Goal: Information Seeking & Learning: Compare options

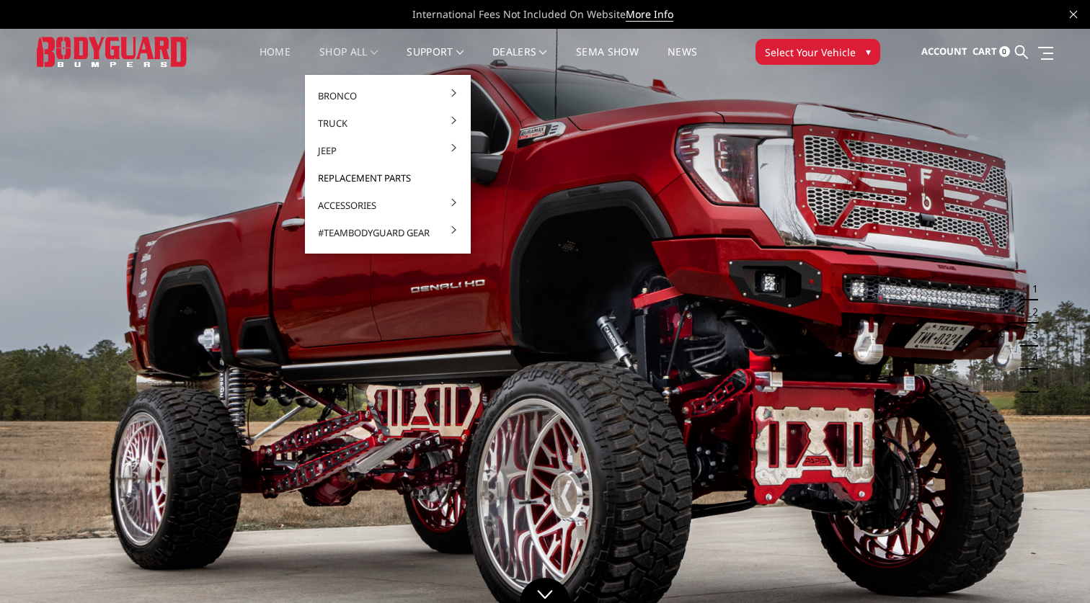
click at [373, 177] on link "Replacement Parts" at bounding box center [388, 177] width 154 height 27
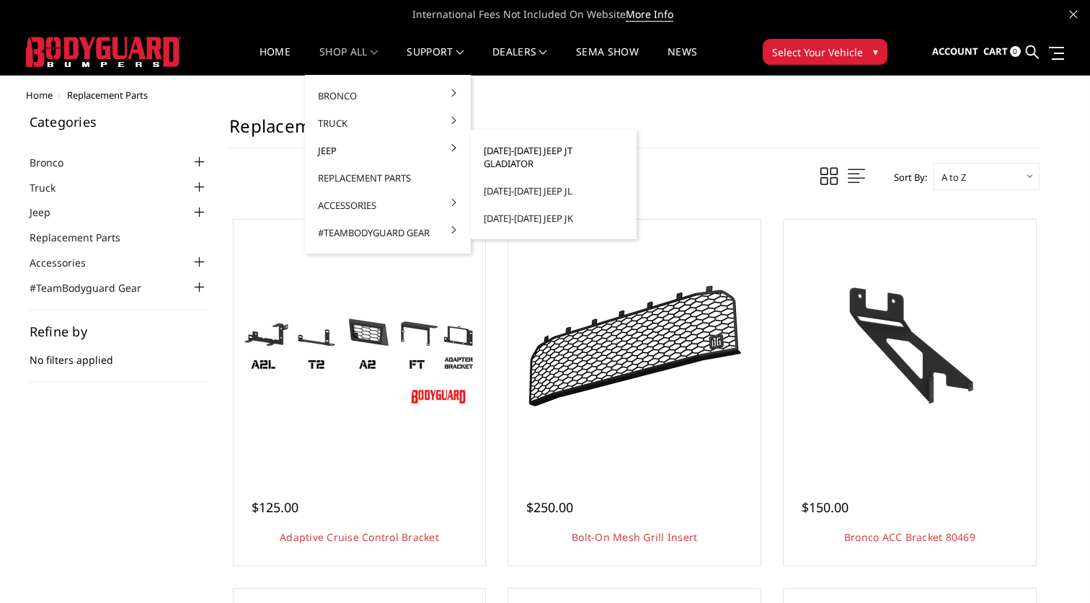
click at [507, 143] on link "[DATE]-[DATE] Jeep JT Gladiator" at bounding box center [553, 157] width 154 height 40
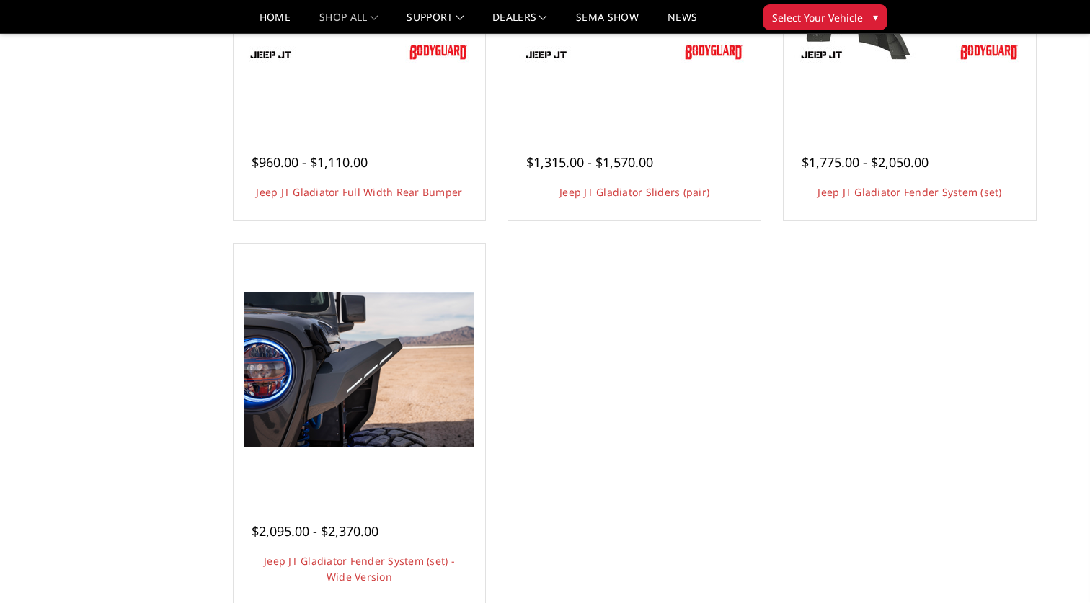
scroll to position [694, 0]
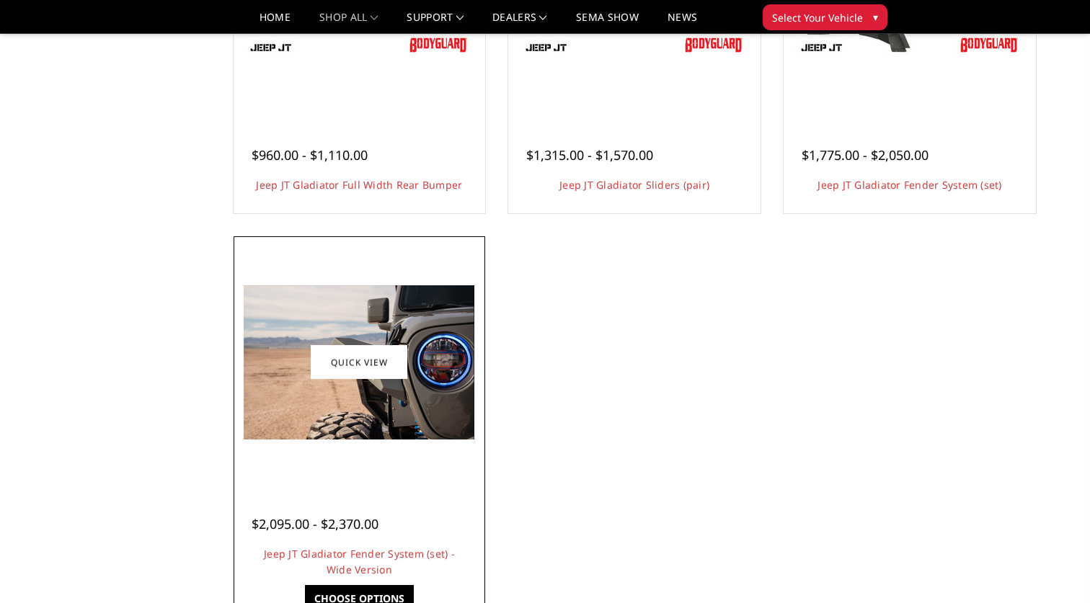
click at [368, 506] on div at bounding box center [360, 506] width 216 height 15
click at [375, 559] on link "Jeep JT Gladiator Fender System (set) - Wide Version" at bounding box center [359, 562] width 191 height 30
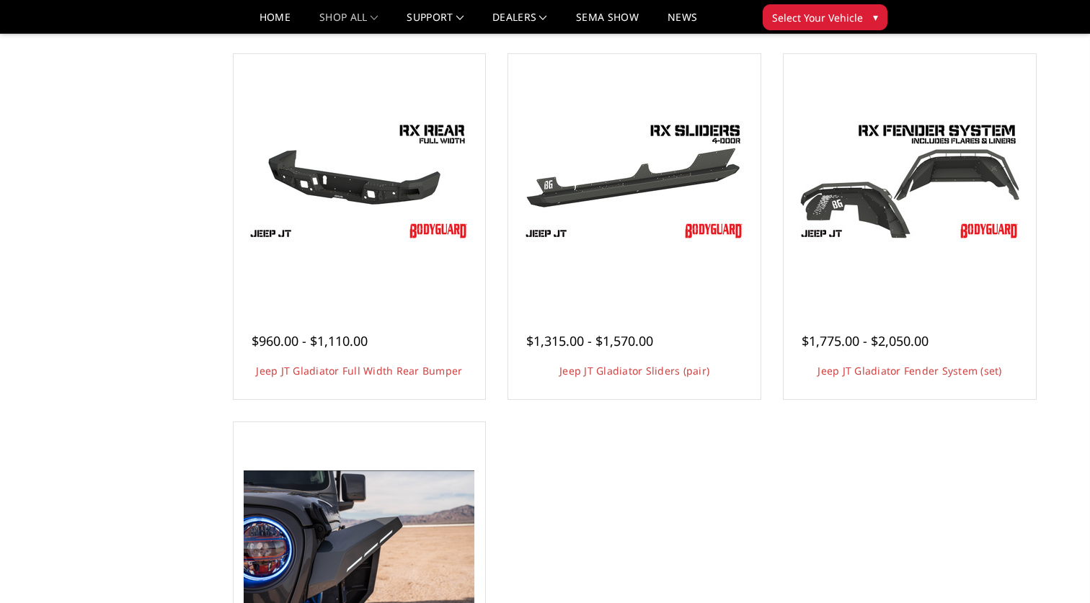
scroll to position [510, 0]
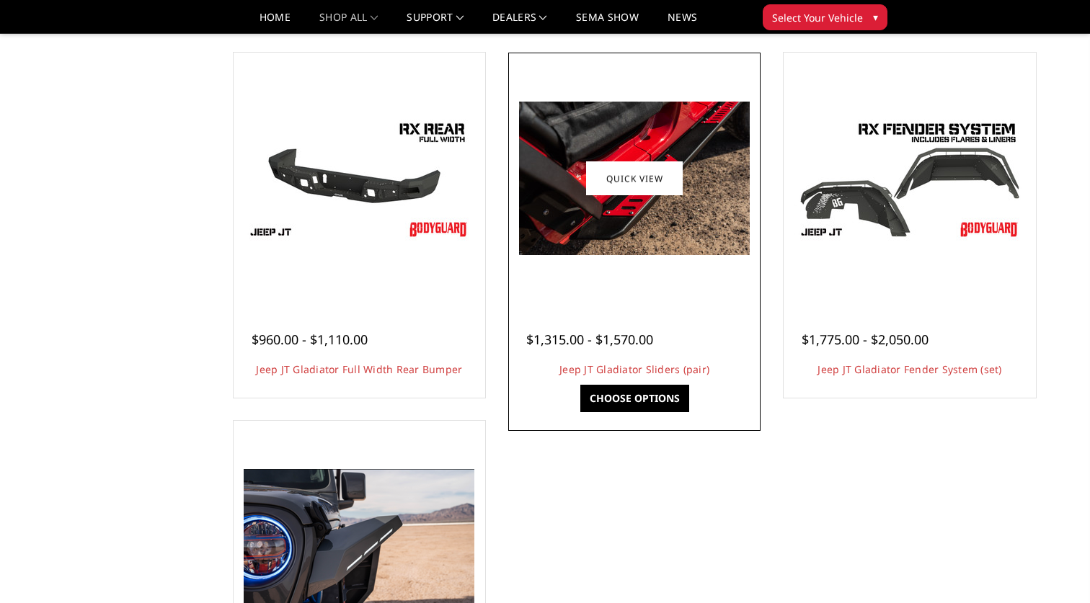
click at [612, 330] on div "$1,315.00 - $1,570.00" at bounding box center [589, 339] width 127 height 19
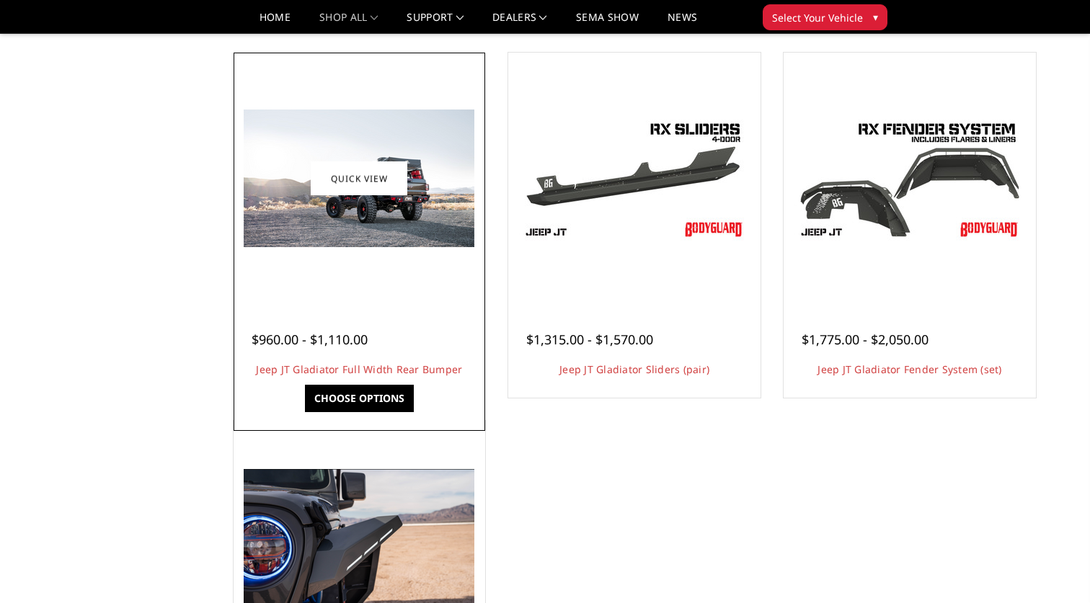
click at [436, 311] on div "$960.00 - $1,110.00 Jeep JT Gladiator Full Width Rear Bumper Our modular Jeep R…" at bounding box center [359, 348] width 245 height 94
click at [341, 347] on span "$960.00 - $1,110.00" at bounding box center [310, 339] width 116 height 17
click at [392, 172] on link "Quick view" at bounding box center [359, 178] width 97 height 34
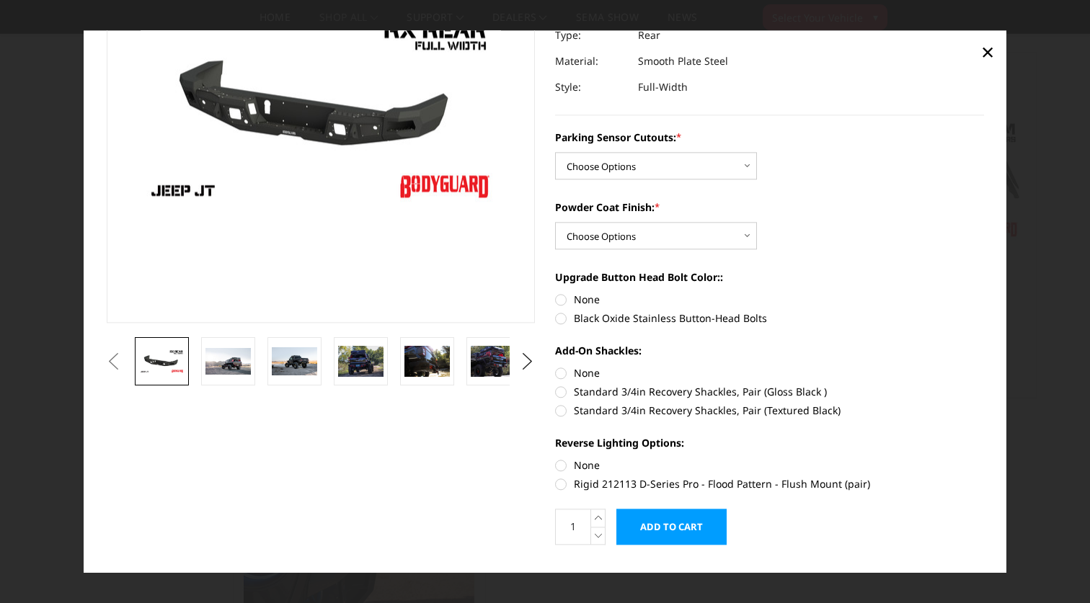
scroll to position [164, 0]
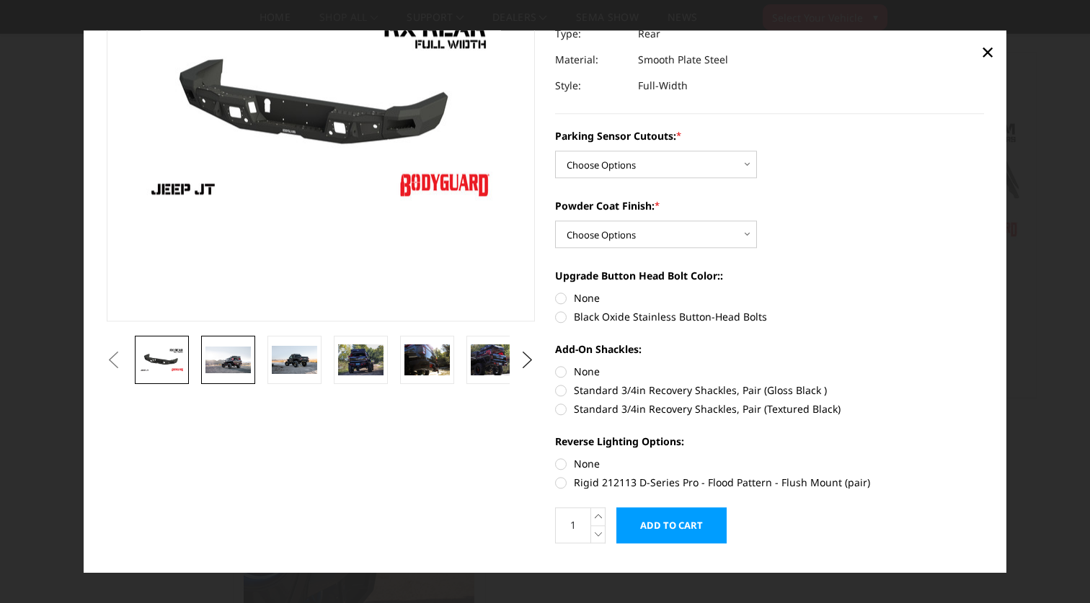
click at [246, 349] on img at bounding box center [227, 360] width 45 height 27
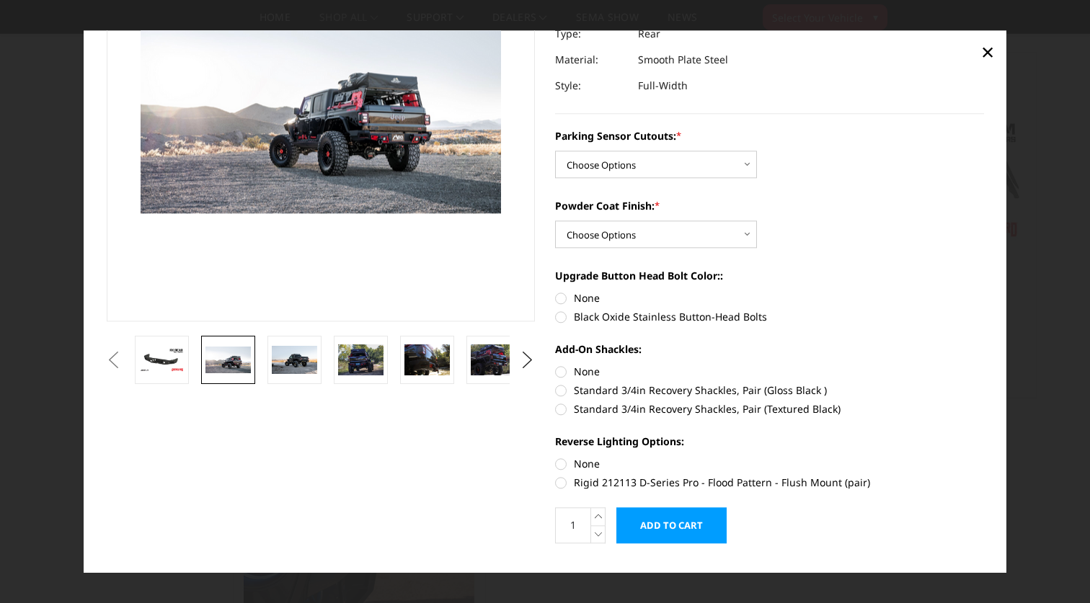
scroll to position [157, 0]
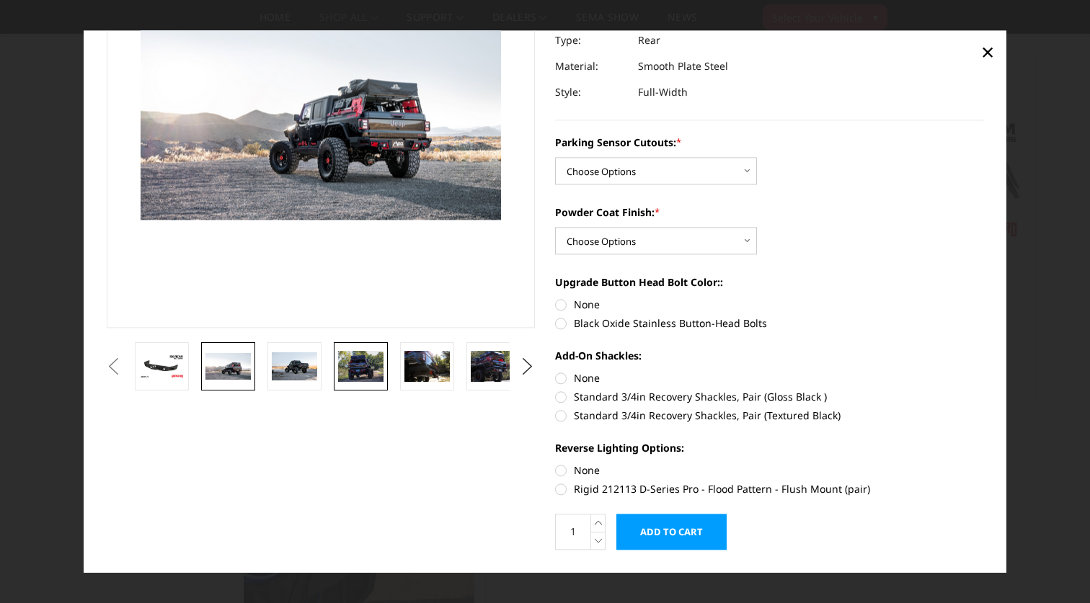
click at [347, 375] on img at bounding box center [360, 367] width 45 height 30
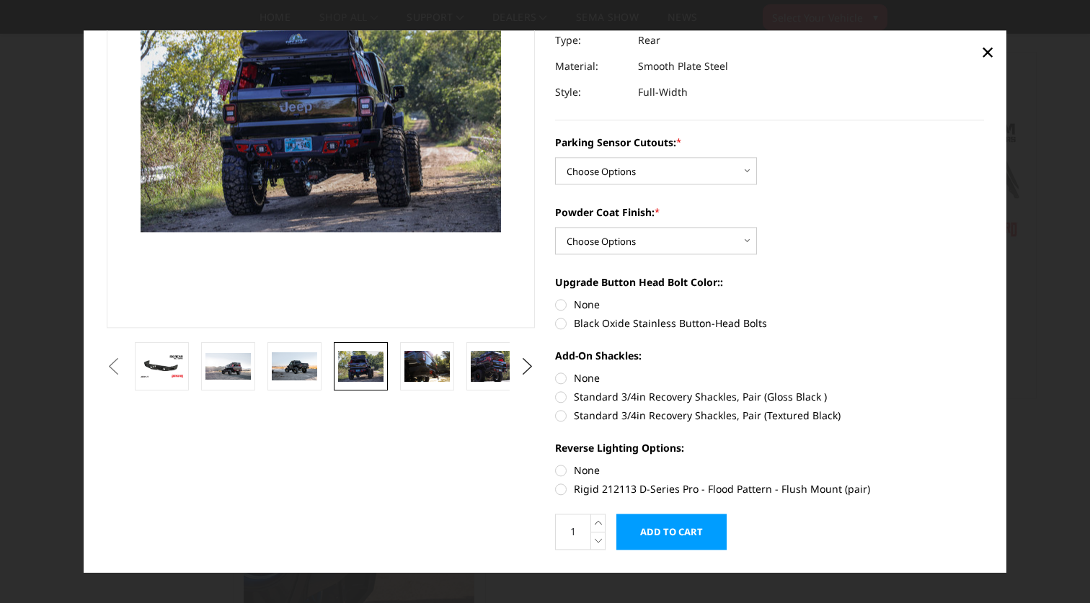
scroll to position [145, 0]
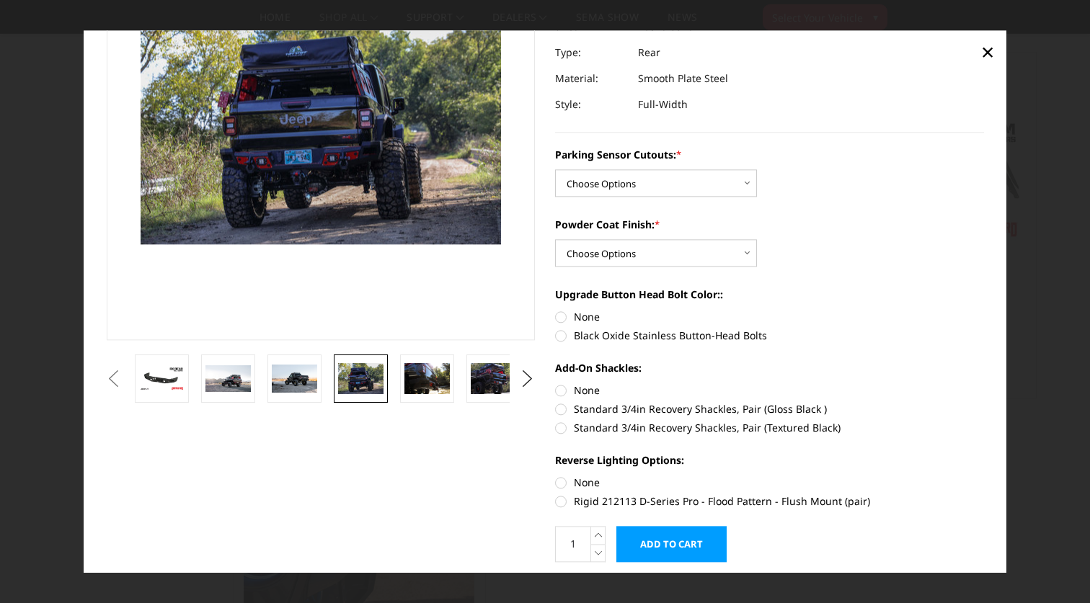
click at [396, 382] on li at bounding box center [363, 379] width 66 height 48
click at [987, 48] on span "×" at bounding box center [987, 52] width 13 height 31
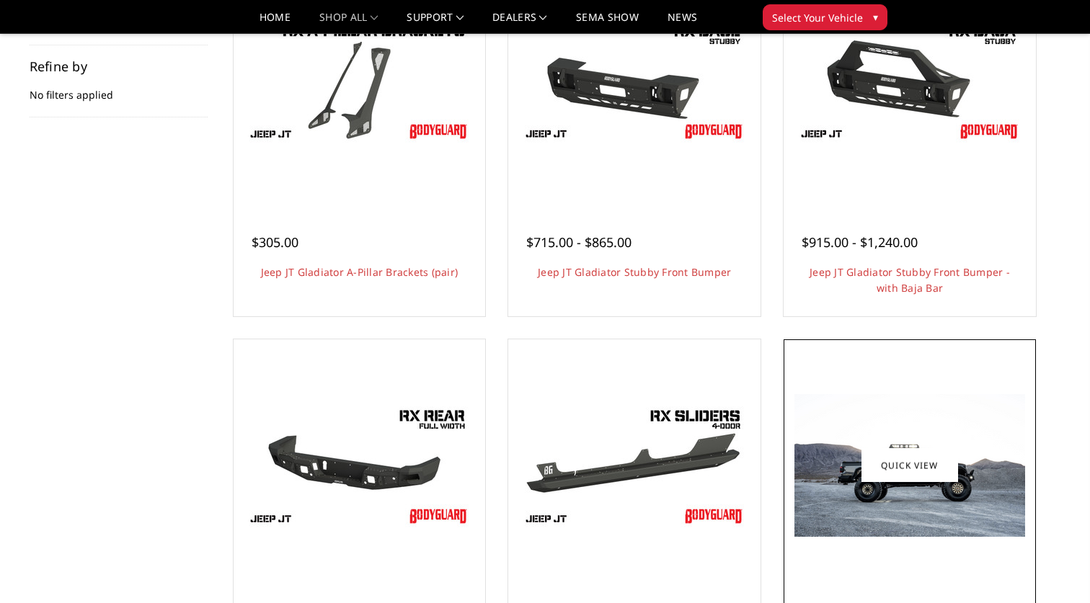
scroll to position [0, 0]
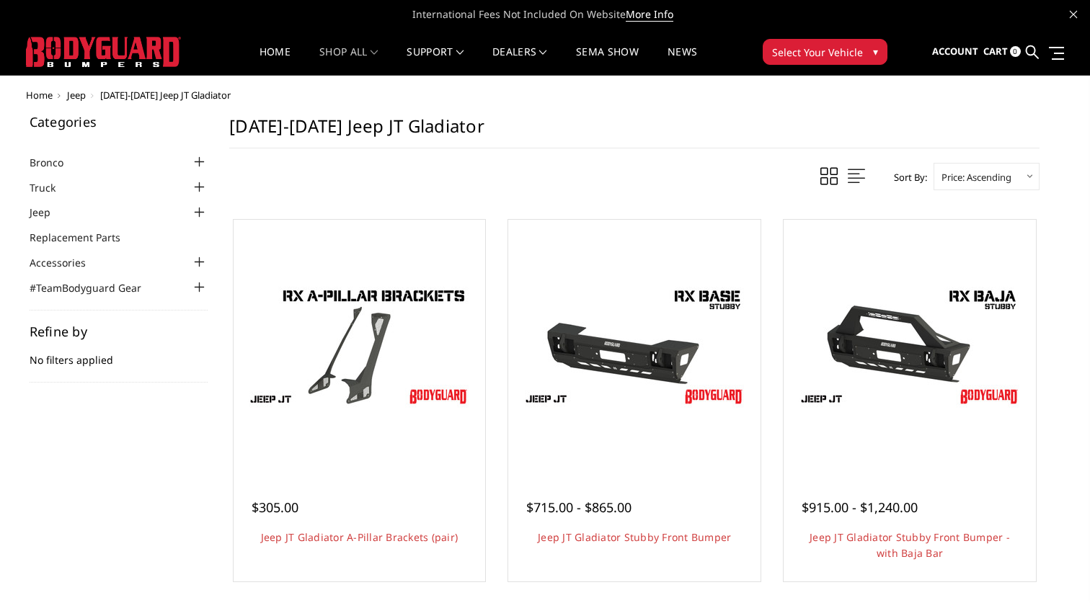
click at [190, 177] on ul "Bronco 2021-2025 Bronco Front 2021-2025 Bronco Rear 2021-2025 Bronco Steps 2021…" at bounding box center [119, 225] width 179 height 142
click at [207, 186] on div at bounding box center [198, 187] width 17 height 17
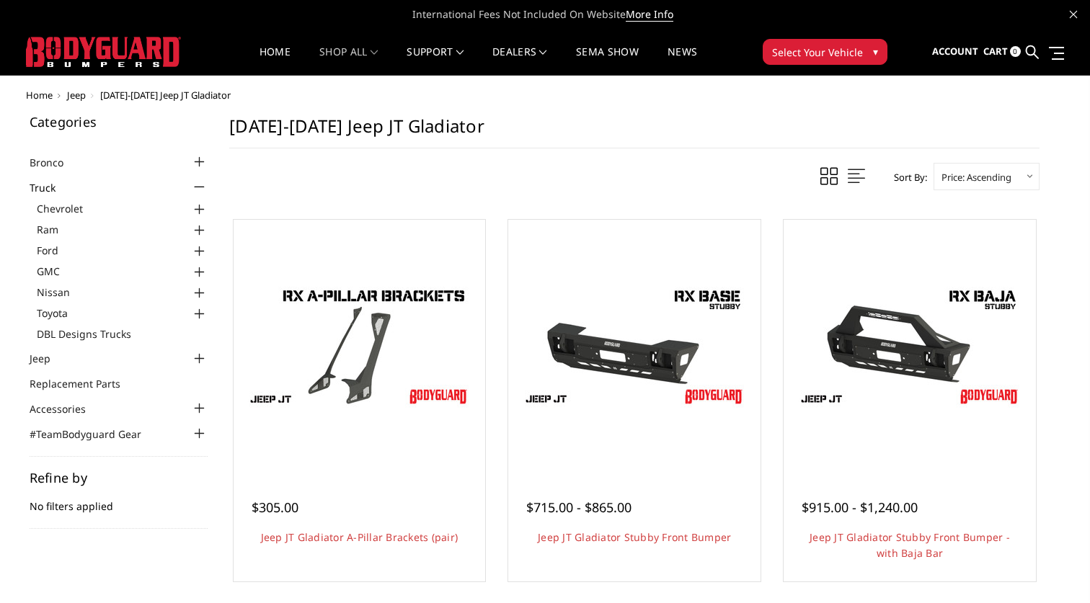
click at [195, 308] on div at bounding box center [198, 314] width 17 height 17
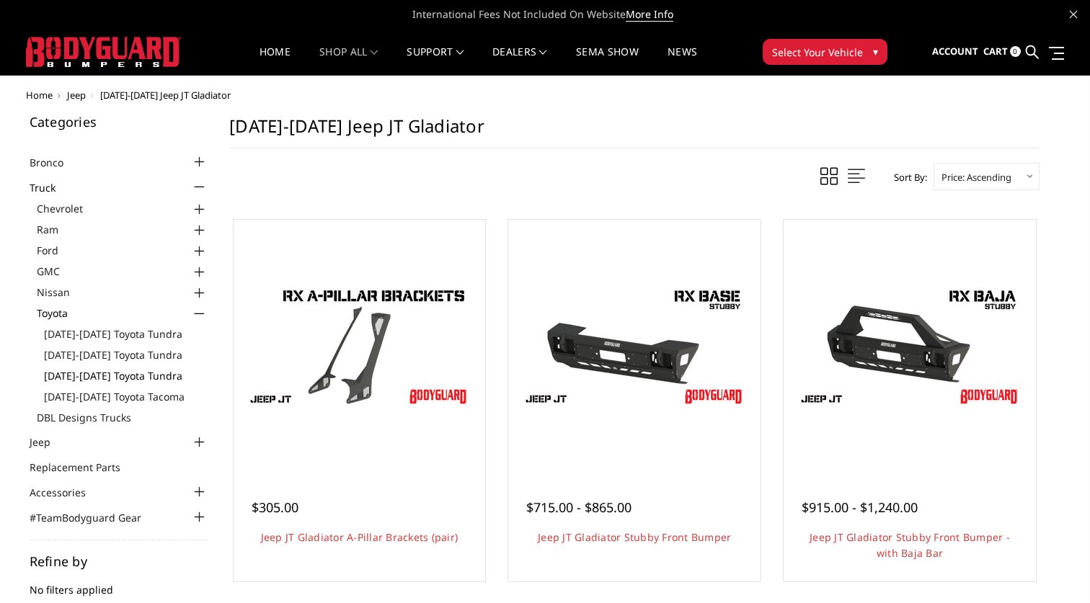
click at [103, 373] on link "[DATE]-[DATE] Toyota Tundra" at bounding box center [126, 375] width 164 height 15
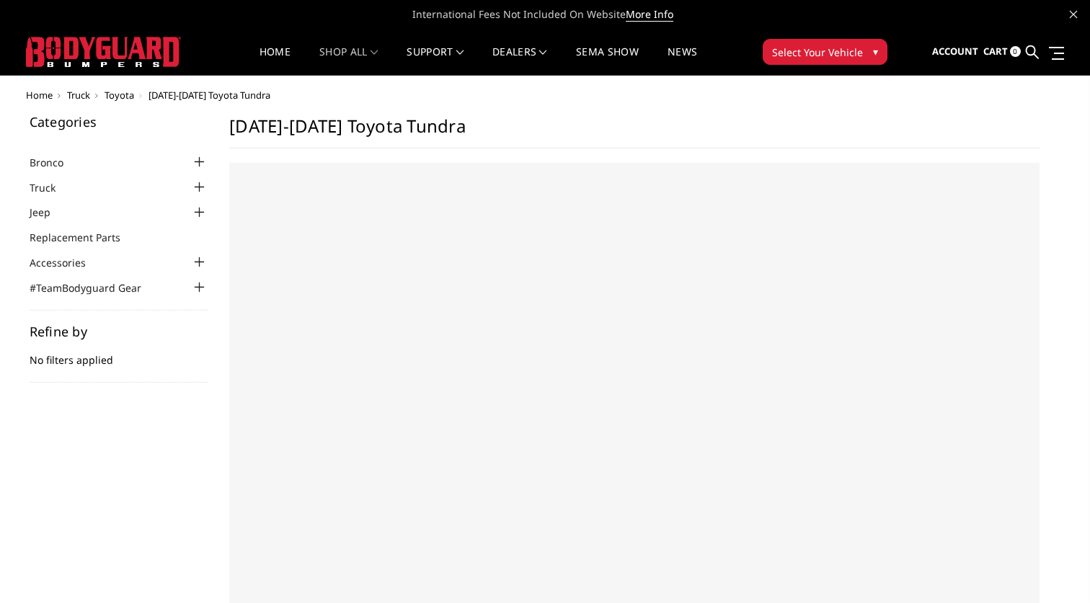
select select "US"
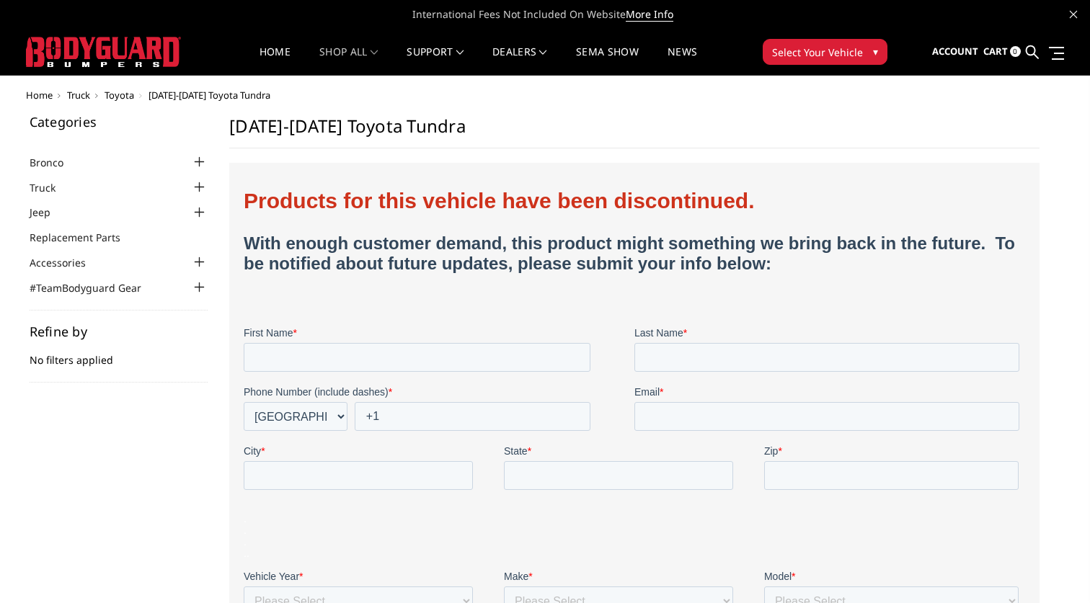
click at [194, 187] on div at bounding box center [198, 187] width 17 height 17
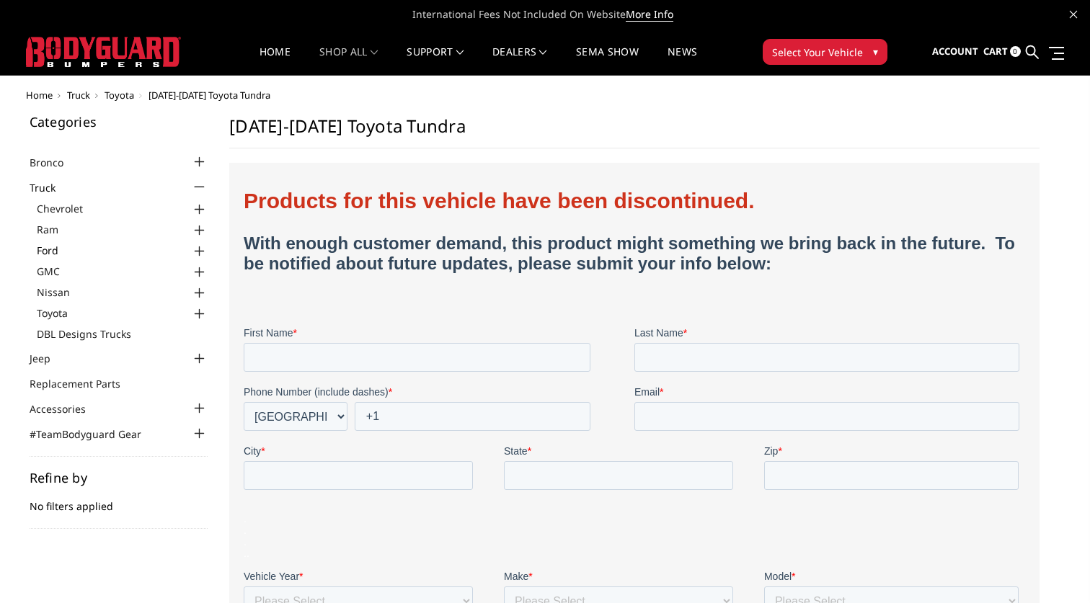
click at [54, 243] on link "Ford" at bounding box center [123, 250] width 172 height 15
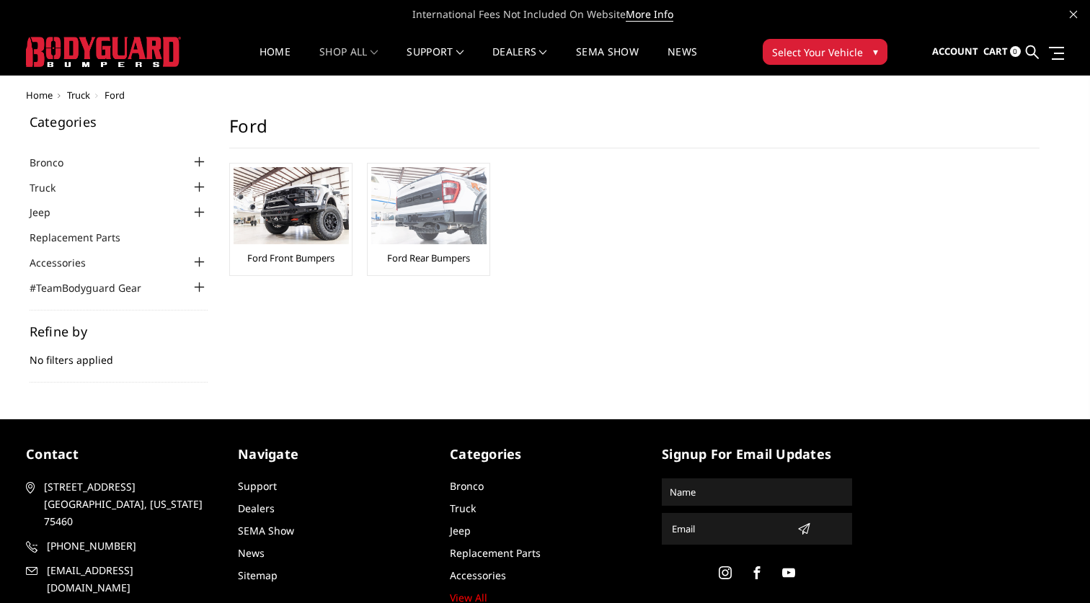
click at [409, 267] on div "Ford Rear Bumpers" at bounding box center [428, 219] width 115 height 105
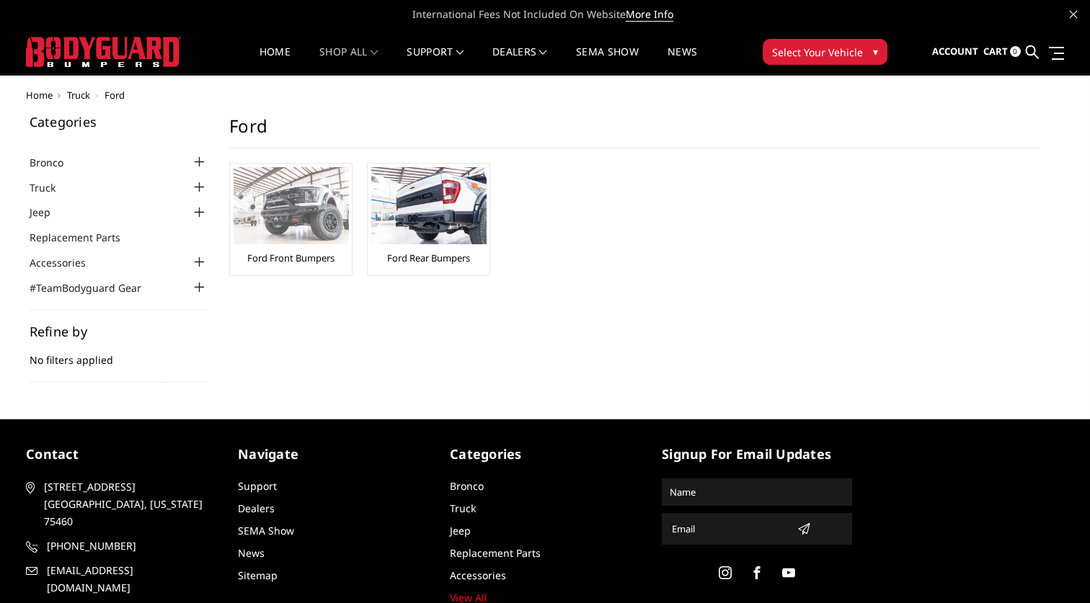
click at [296, 260] on link "Ford Front Bumpers" at bounding box center [290, 258] width 87 height 13
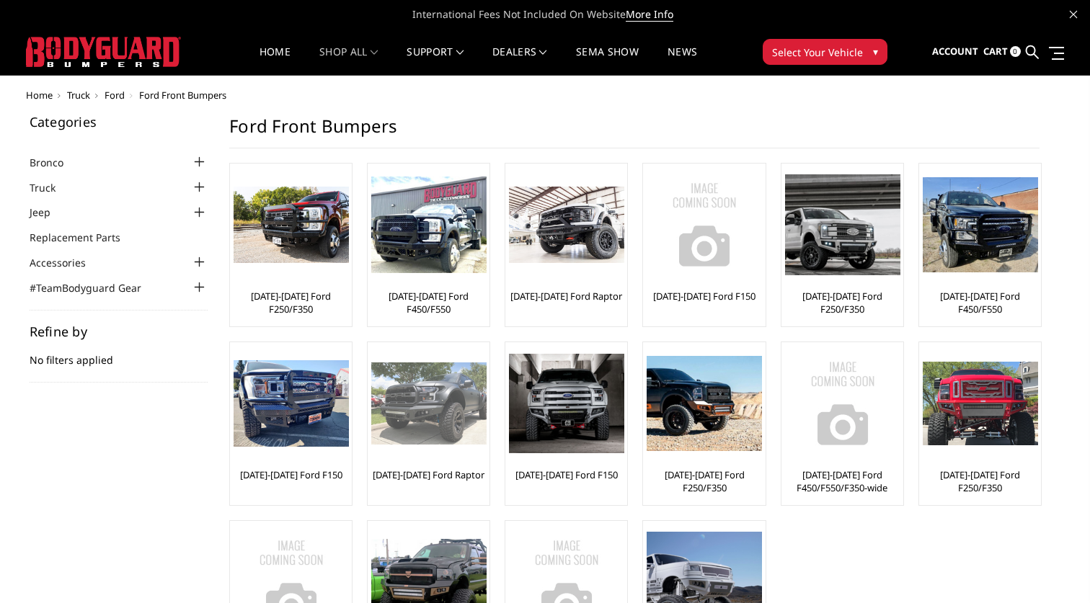
click at [414, 432] on img at bounding box center [428, 404] width 115 height 82
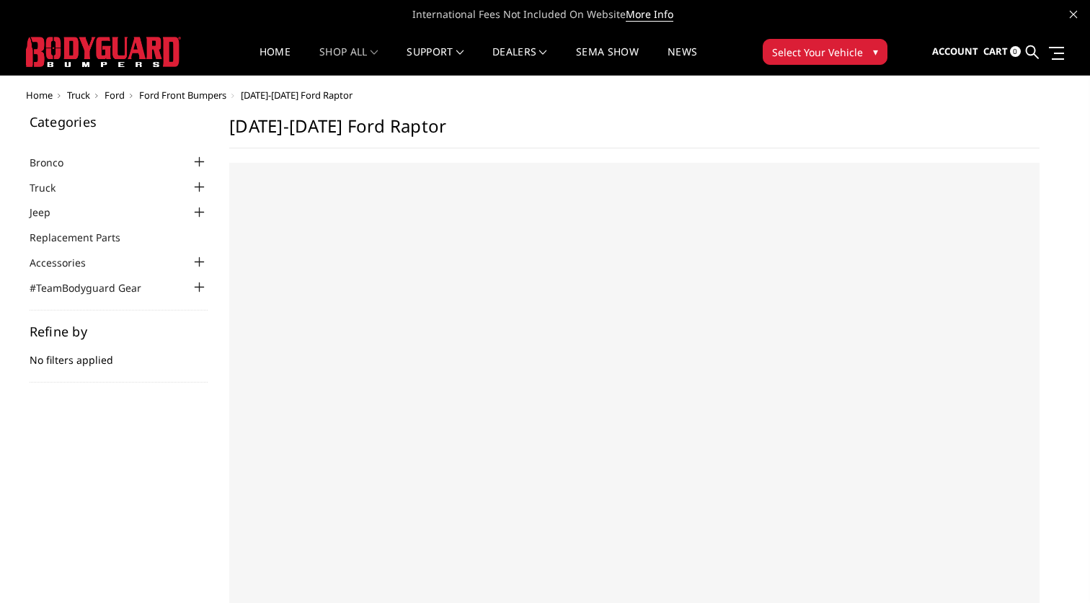
select select "US"
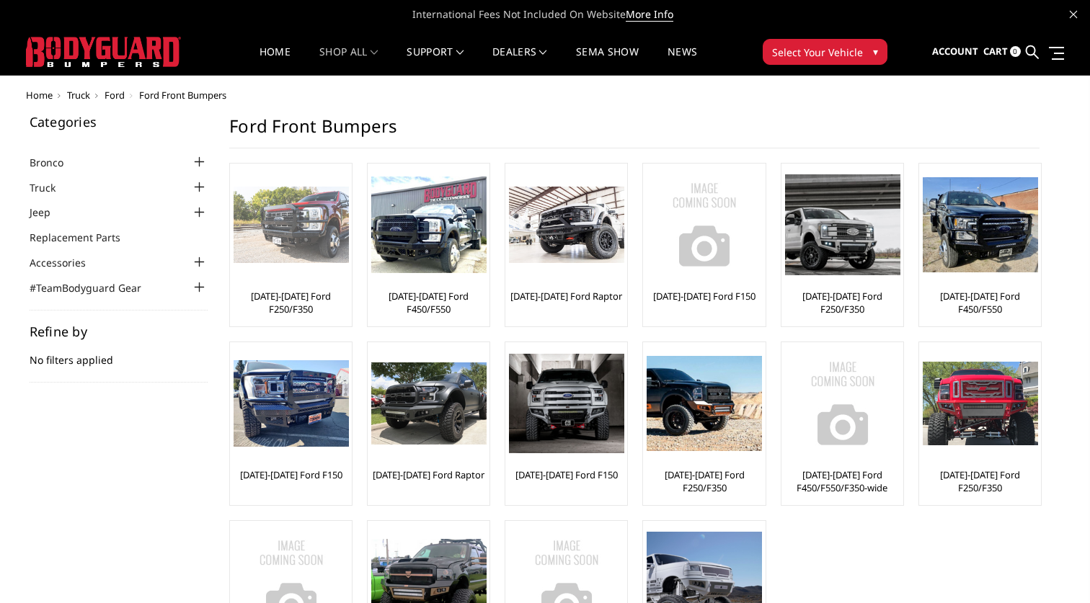
click at [293, 288] on div "[DATE]-[DATE] Ford F250/F350" at bounding box center [291, 245] width 115 height 156
click at [318, 300] on link "[DATE]-[DATE] Ford F250/F350" at bounding box center [291, 303] width 115 height 26
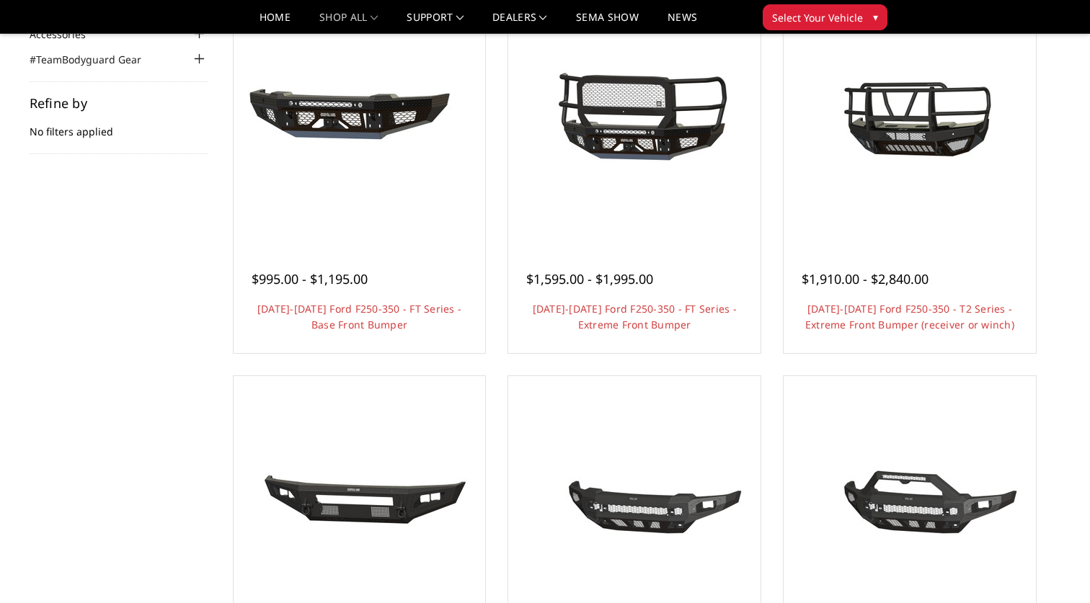
scroll to position [347, 0]
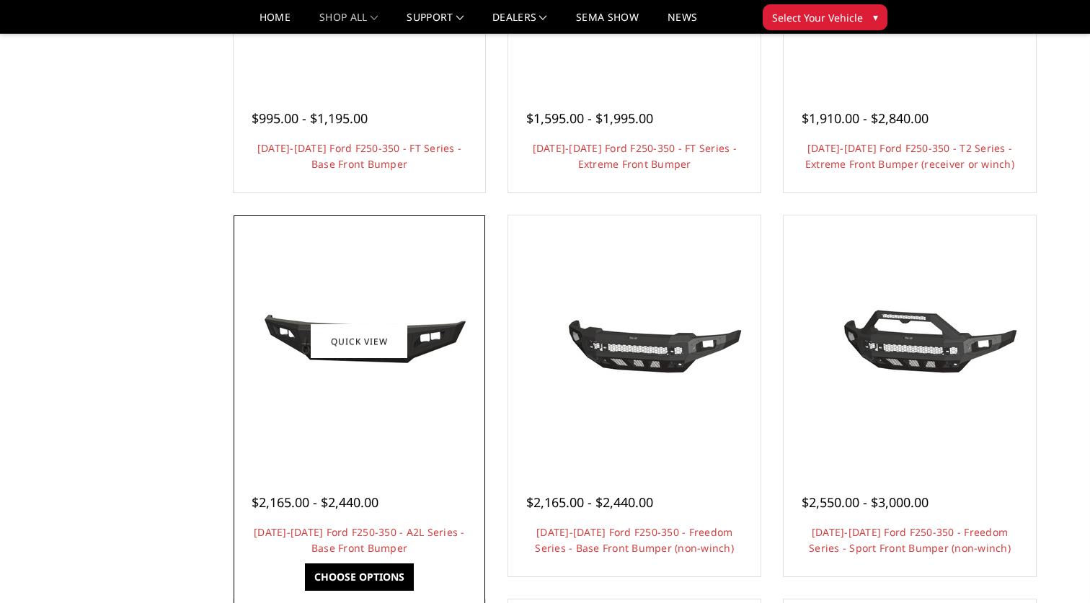
click at [319, 497] on span "$2,165.00 - $2,440.00" at bounding box center [315, 502] width 127 height 17
click at [373, 338] on link "Quick view" at bounding box center [359, 341] width 97 height 34
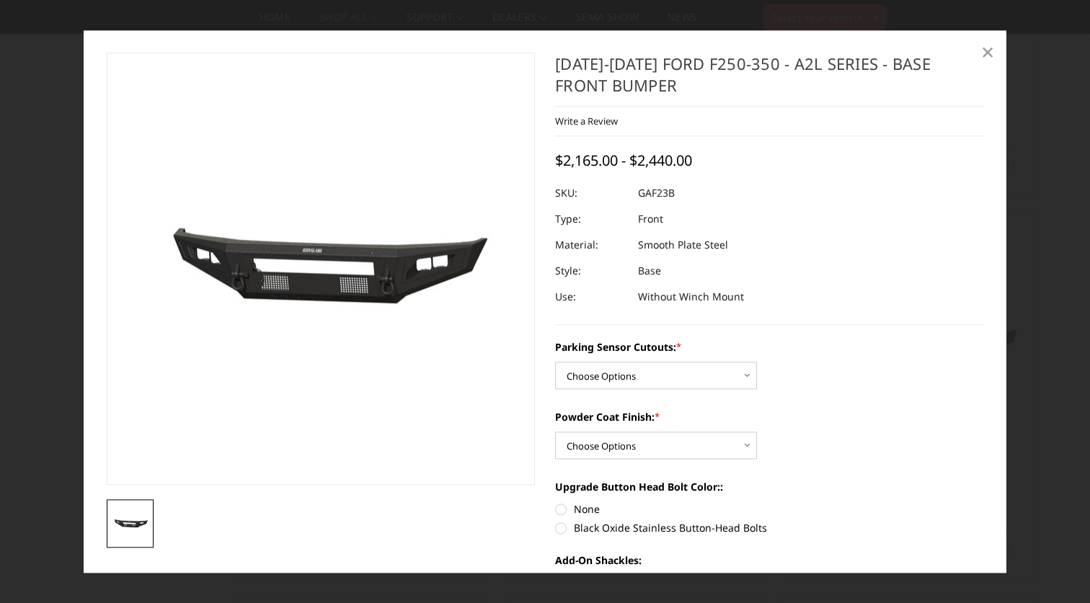
click at [985, 47] on span "×" at bounding box center [987, 52] width 13 height 31
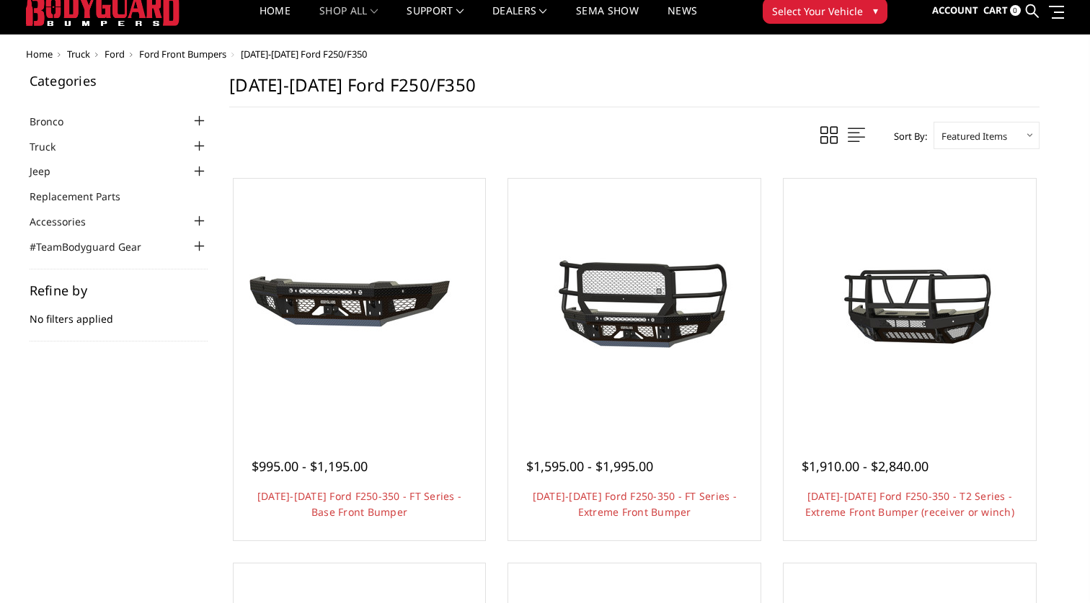
scroll to position [0, 0]
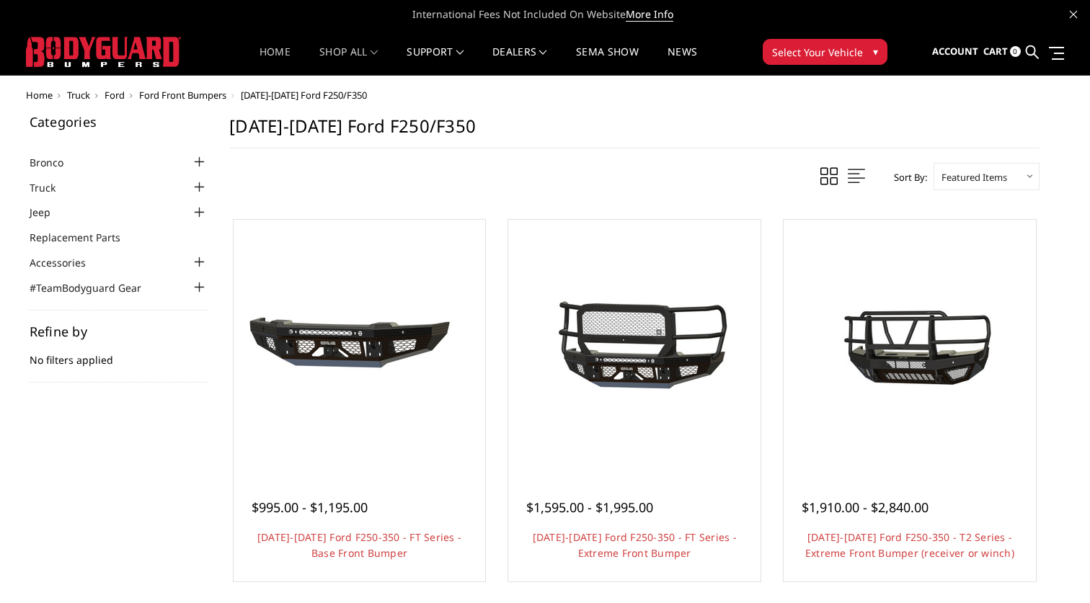
click at [283, 63] on link "Home" at bounding box center [274, 61] width 31 height 28
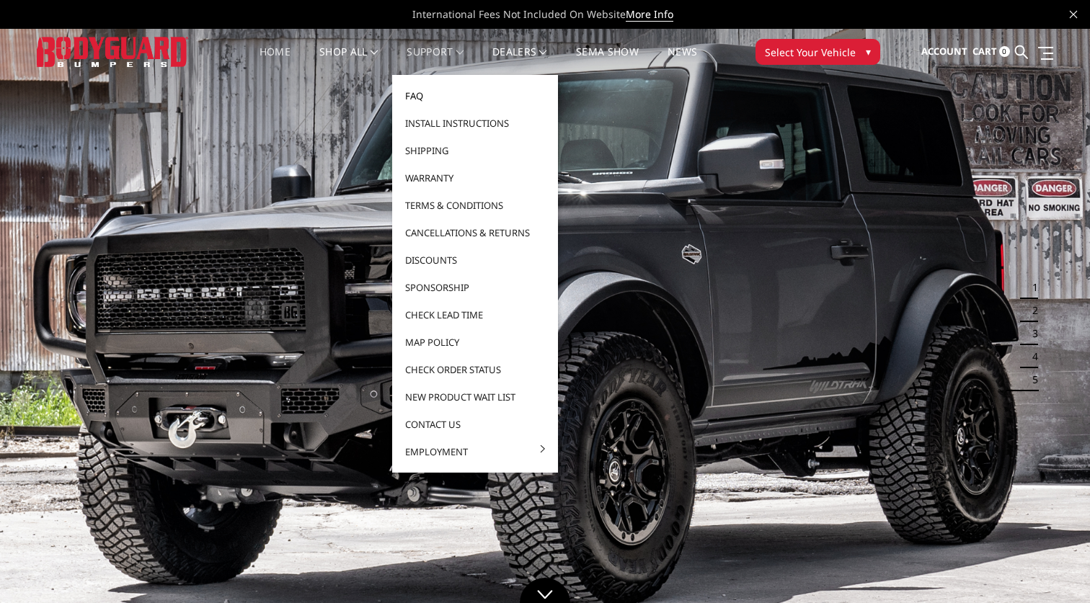
click at [421, 94] on link "FAQ" at bounding box center [475, 95] width 154 height 27
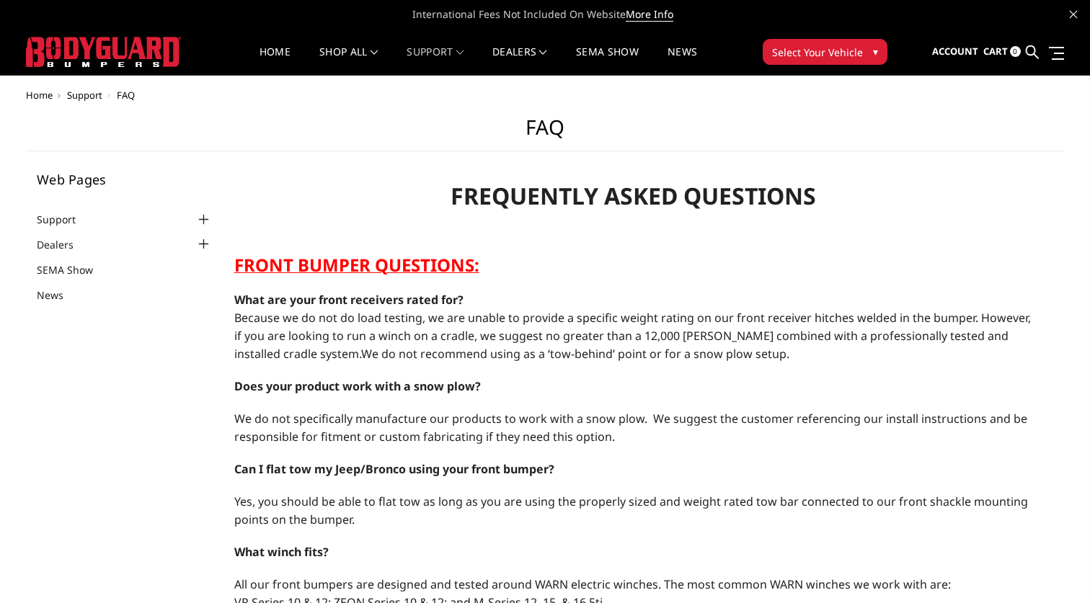
select select "US"
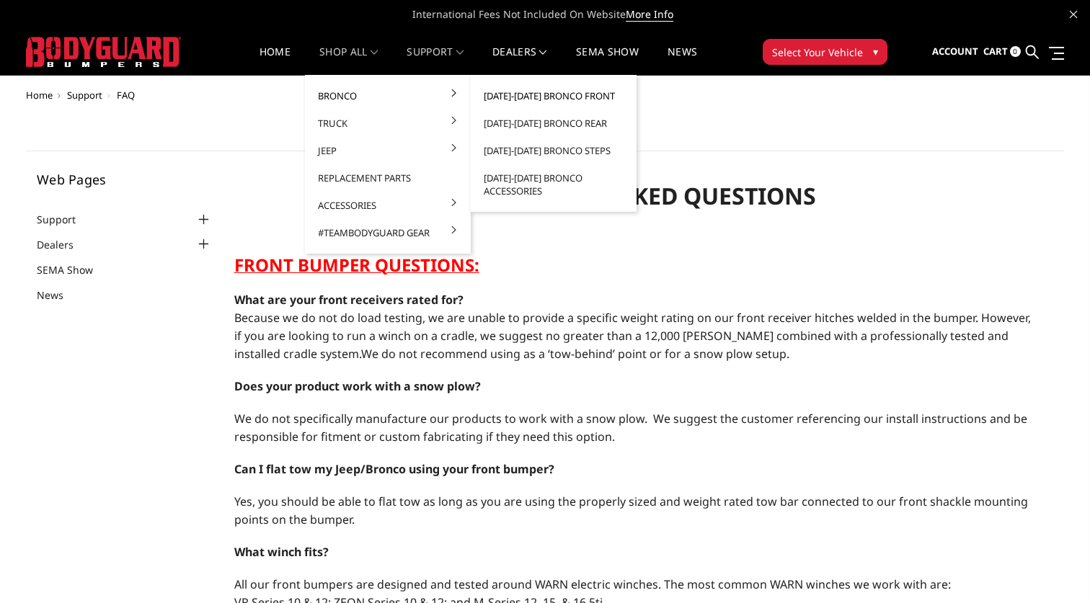
click at [528, 99] on link "[DATE]-[DATE] Bronco Front" at bounding box center [553, 95] width 154 height 27
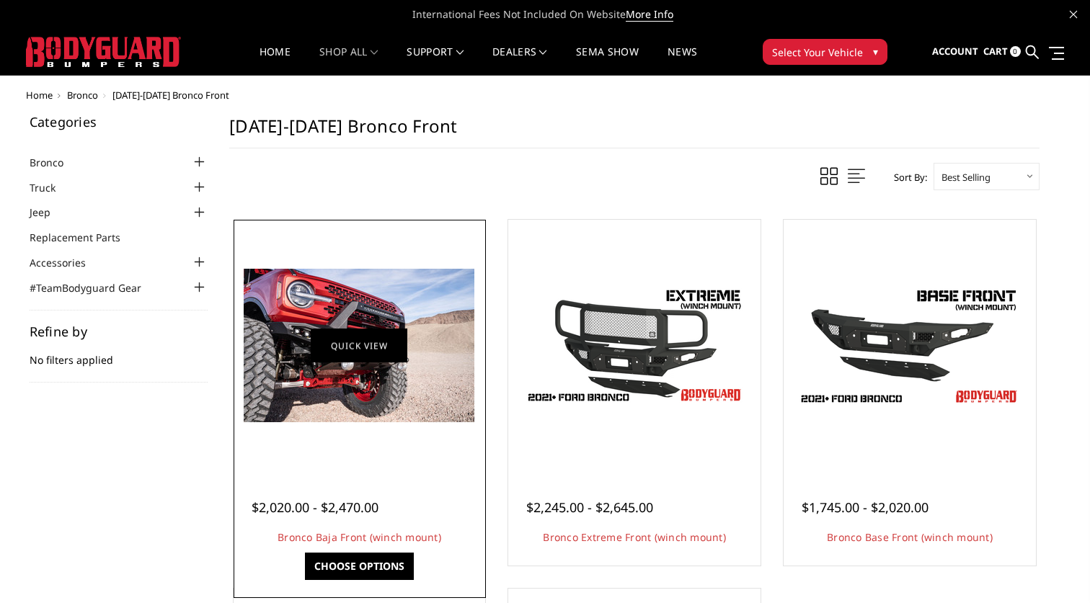
click at [384, 347] on link "Quick view" at bounding box center [359, 346] width 97 height 34
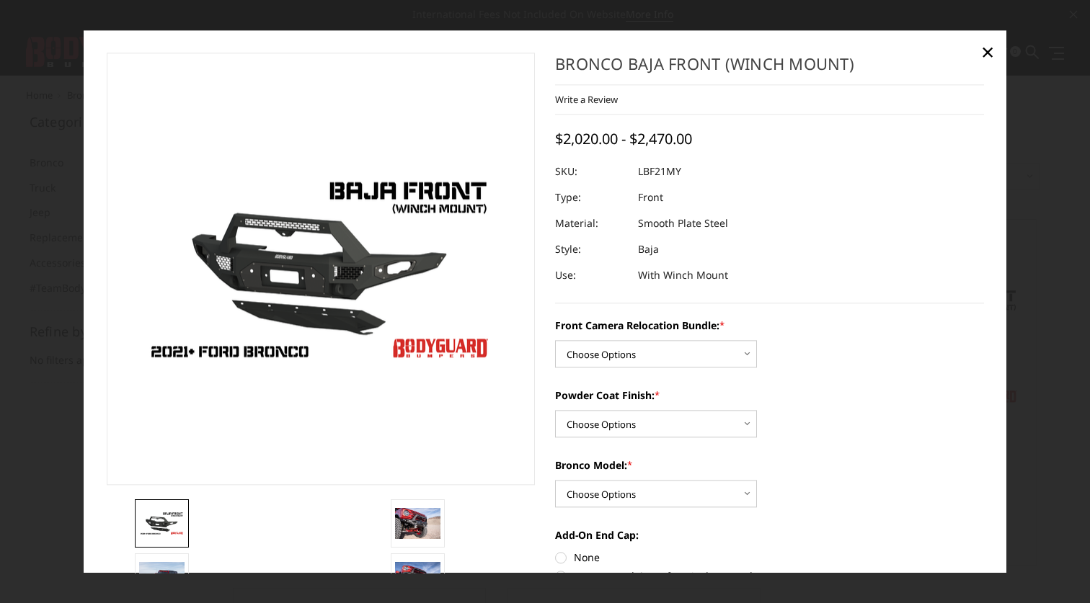
click at [1026, 312] on div at bounding box center [545, 301] width 1090 height 603
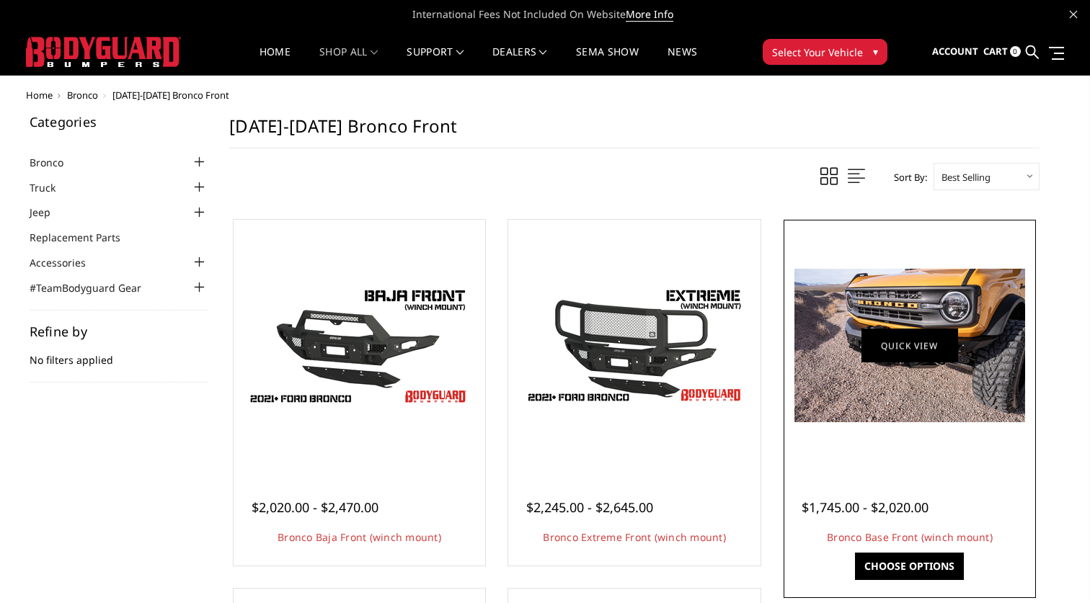
click at [918, 350] on link "Quick view" at bounding box center [909, 346] width 97 height 34
